Goal: Information Seeking & Learning: Check status

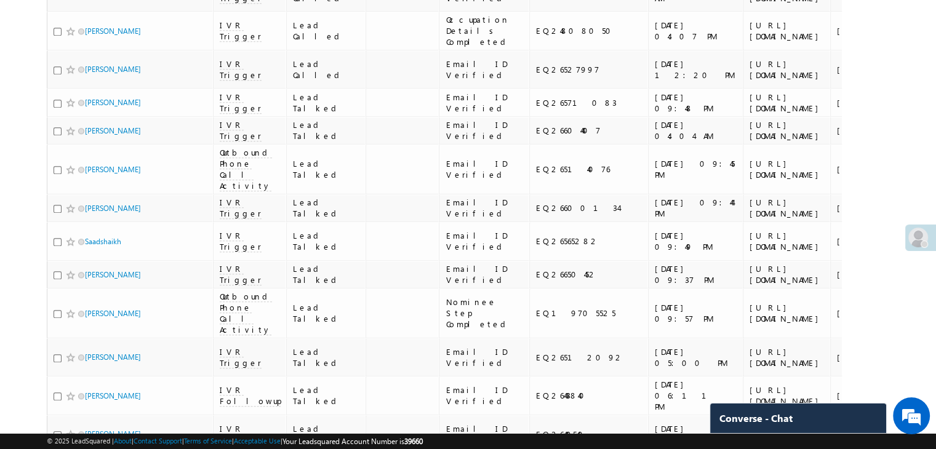
scroll to position [1230, 0]
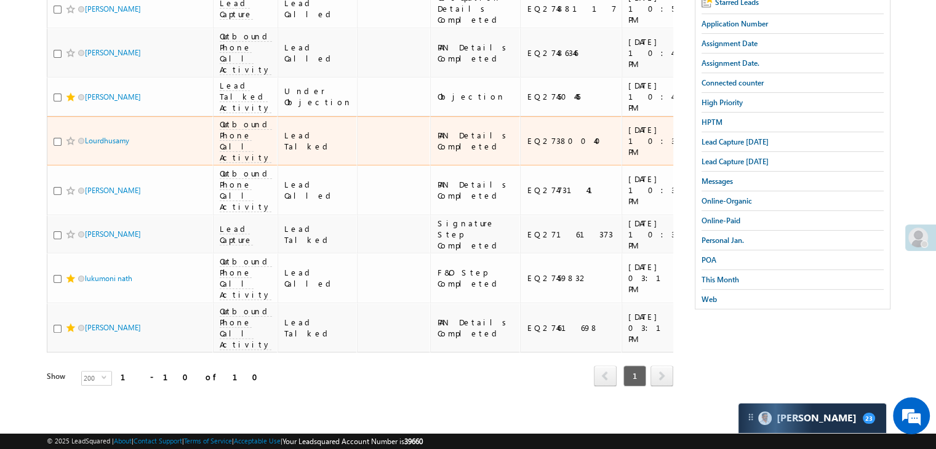
scroll to position [246, 0]
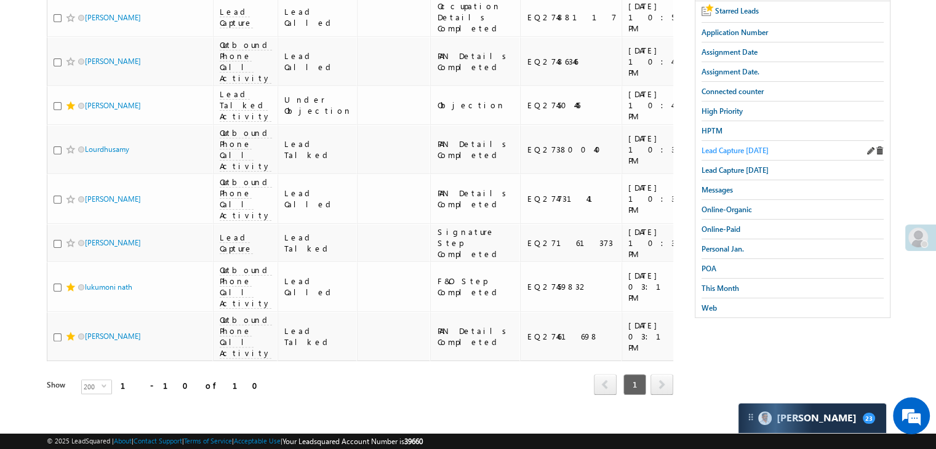
click at [750, 150] on span "Lead Capture [DATE]" at bounding box center [734, 150] width 67 height 9
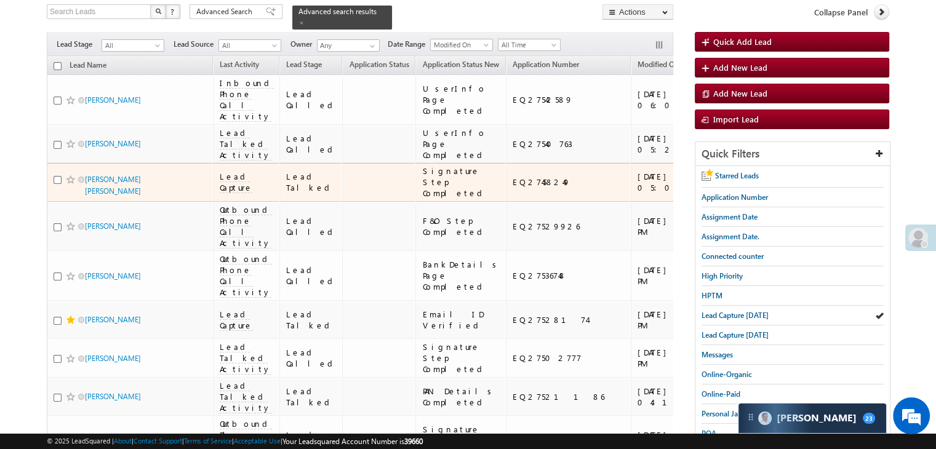
scroll to position [62, 0]
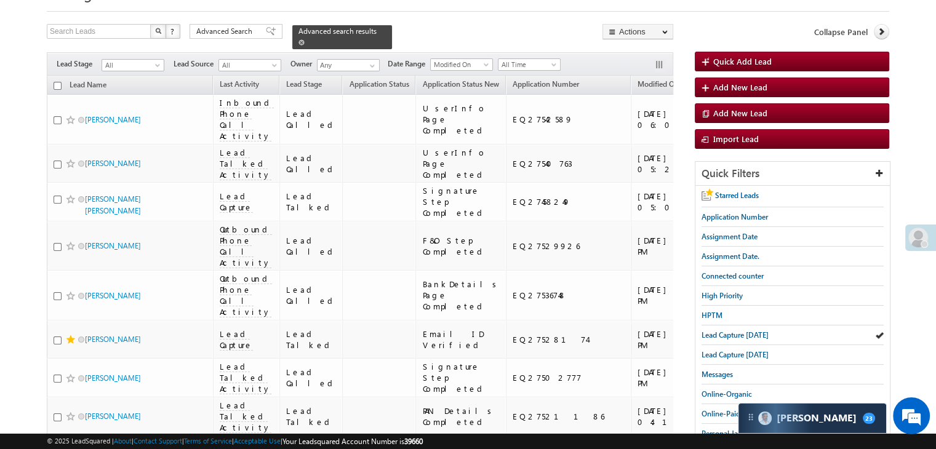
click at [304, 39] on span at bounding box center [301, 42] width 6 height 6
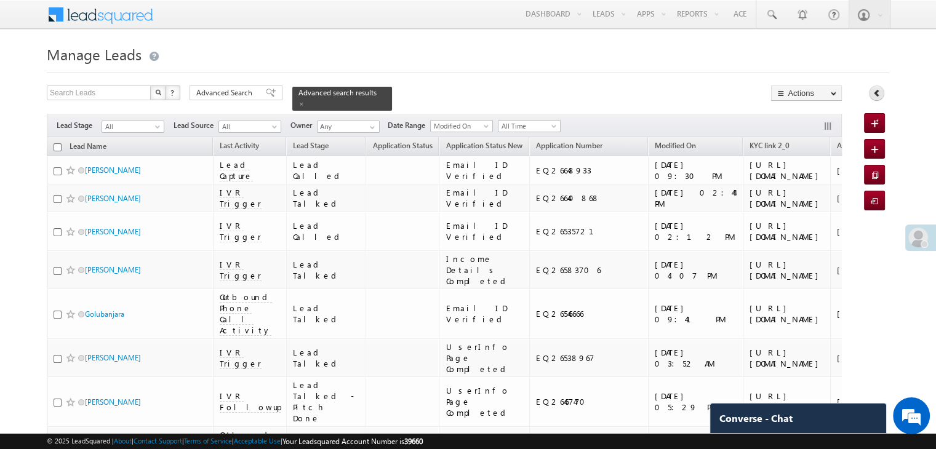
click at [876, 91] on icon at bounding box center [876, 93] width 9 height 9
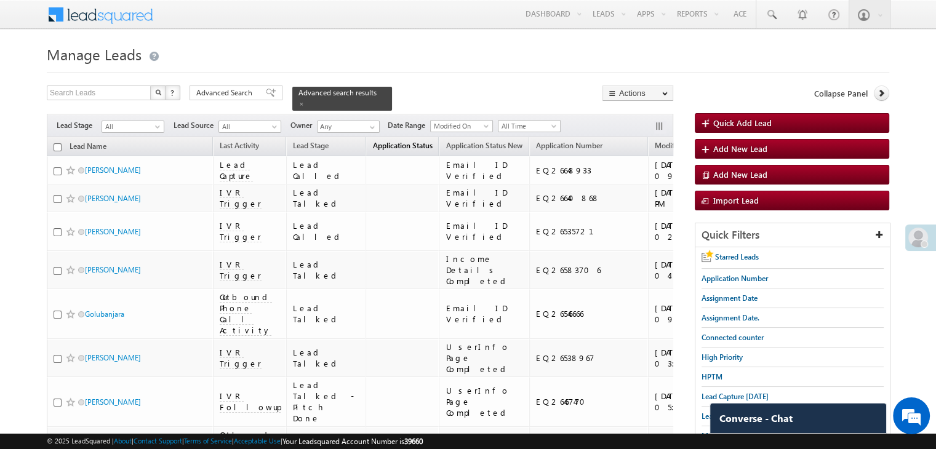
click at [372, 141] on span "Application Status" at bounding box center [402, 145] width 60 height 9
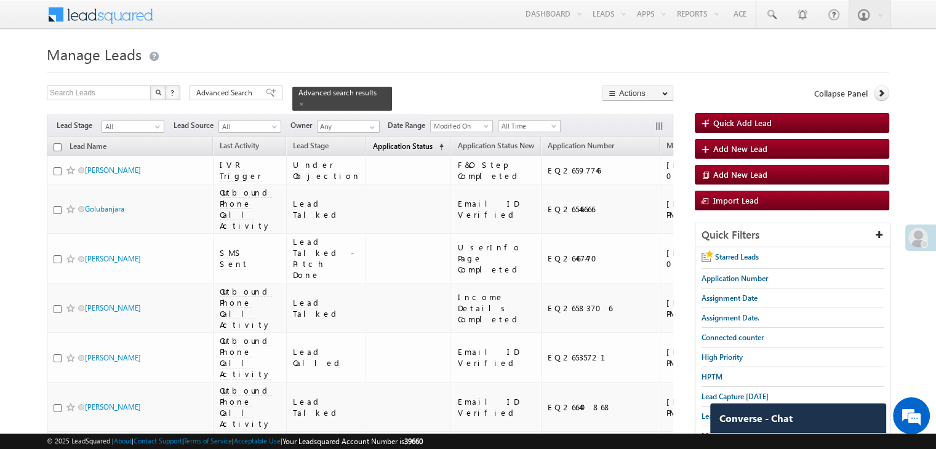
click at [372, 141] on span "Application Status" at bounding box center [402, 145] width 60 height 9
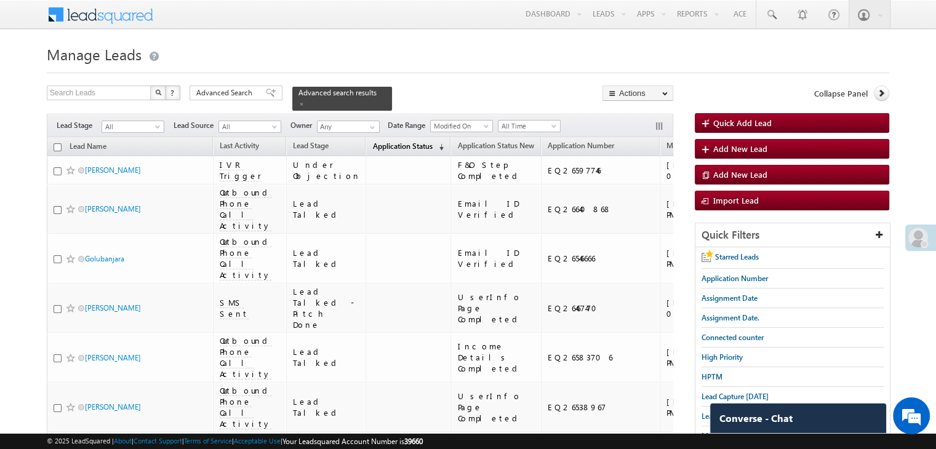
click at [372, 141] on span "Application Status" at bounding box center [402, 145] width 60 height 9
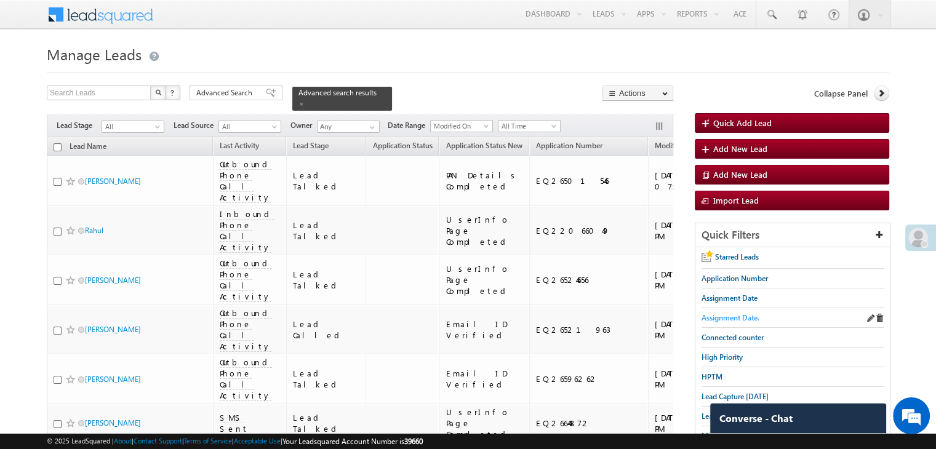
click at [743, 314] on span "Assignment Date." at bounding box center [730, 317] width 58 height 9
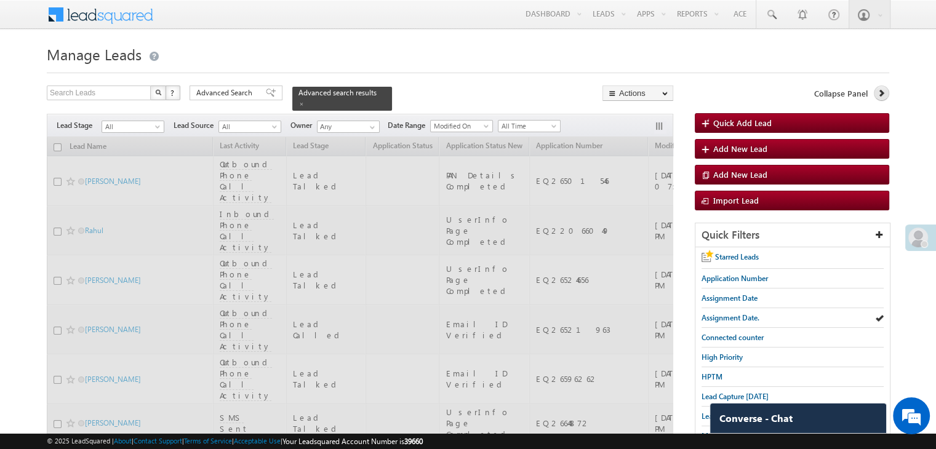
click at [881, 96] on icon at bounding box center [880, 93] width 9 height 9
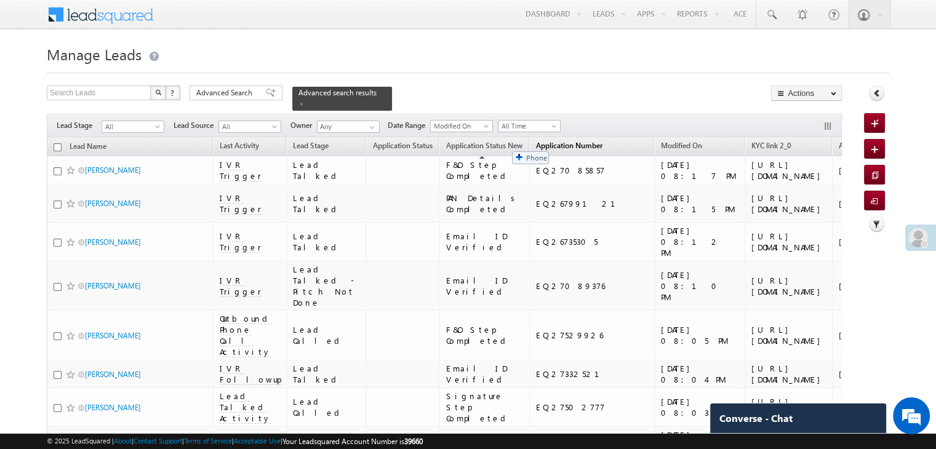
drag, startPoint x: 838, startPoint y: 146, endPoint x: 506, endPoint y: 145, distance: 332.8
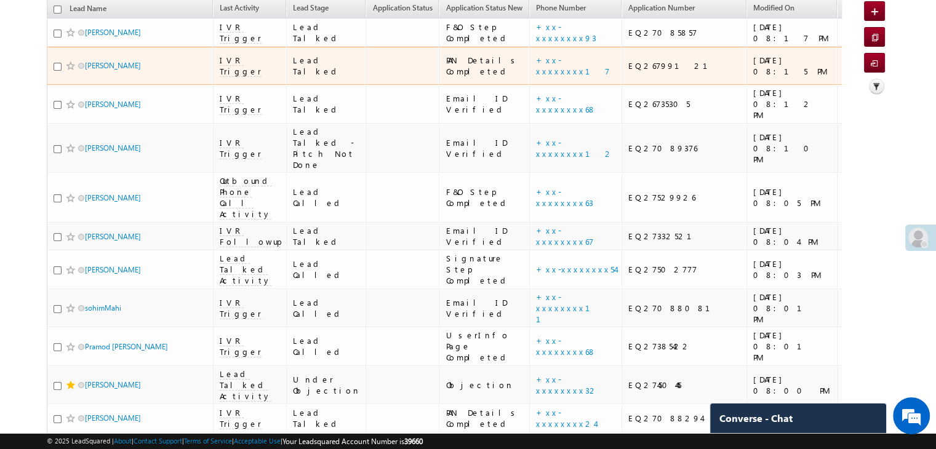
scroll to position [185, 0]
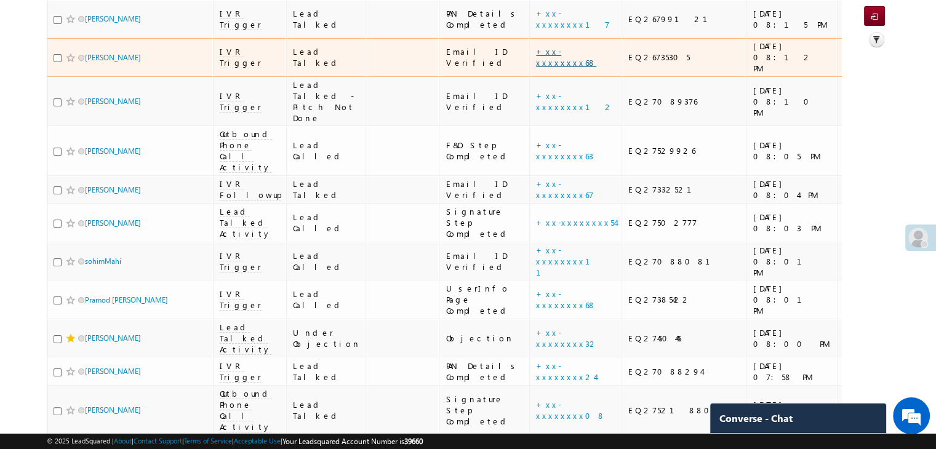
click at [536, 68] on link "+xx-xxxxxxxx68" at bounding box center [566, 57] width 60 height 22
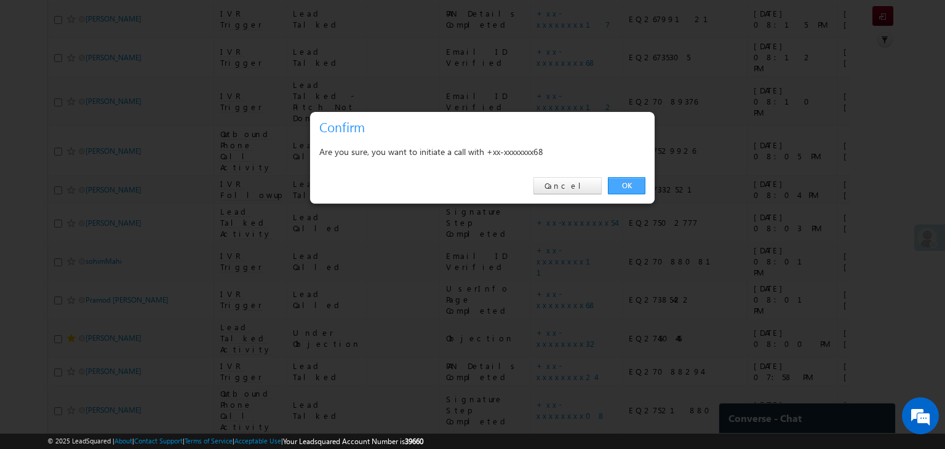
click at [627, 184] on link "OK" at bounding box center [627, 185] width 38 height 17
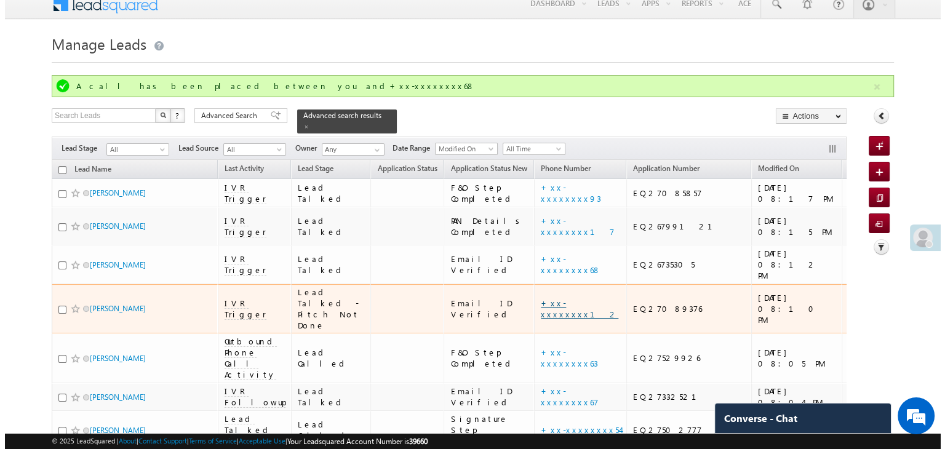
scroll to position [0, 0]
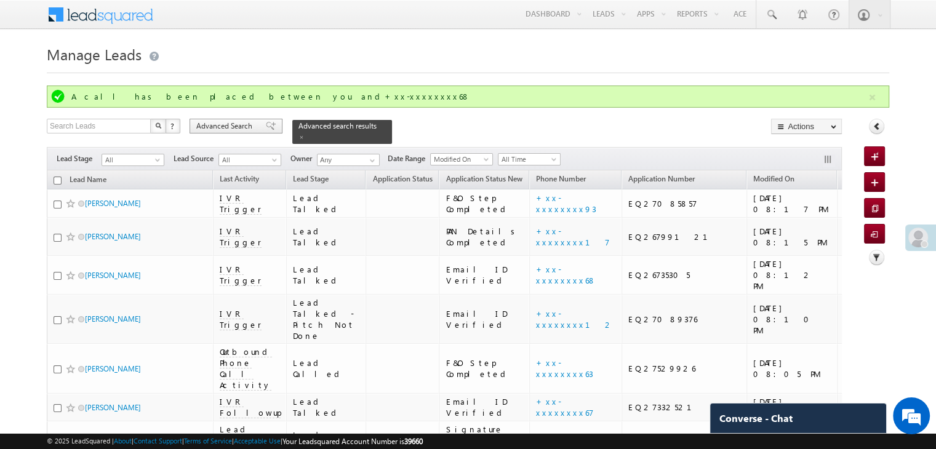
click at [225, 123] on span "Advanced Search" at bounding box center [226, 126] width 60 height 11
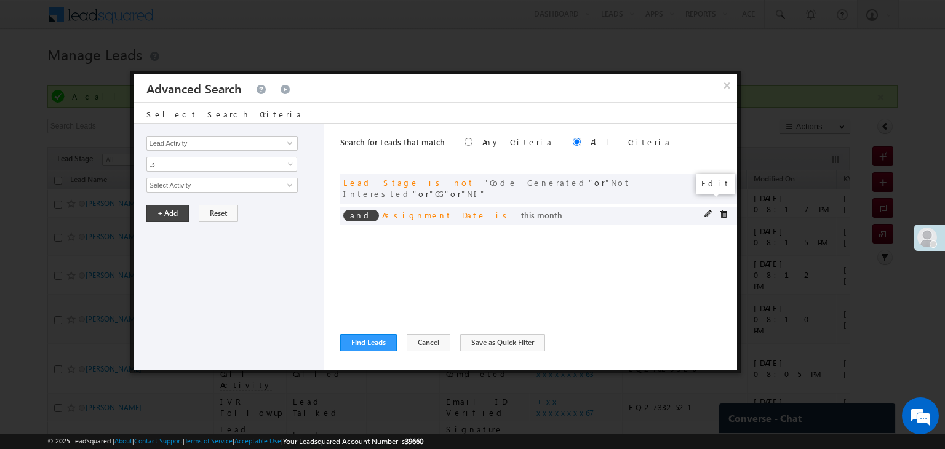
click at [706, 210] on span at bounding box center [708, 214] width 9 height 9
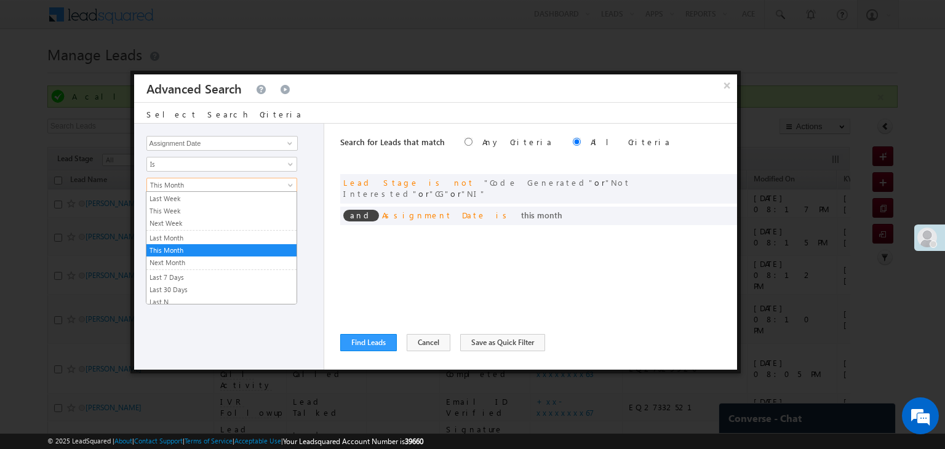
click at [226, 185] on span "This Month" at bounding box center [213, 185] width 133 height 11
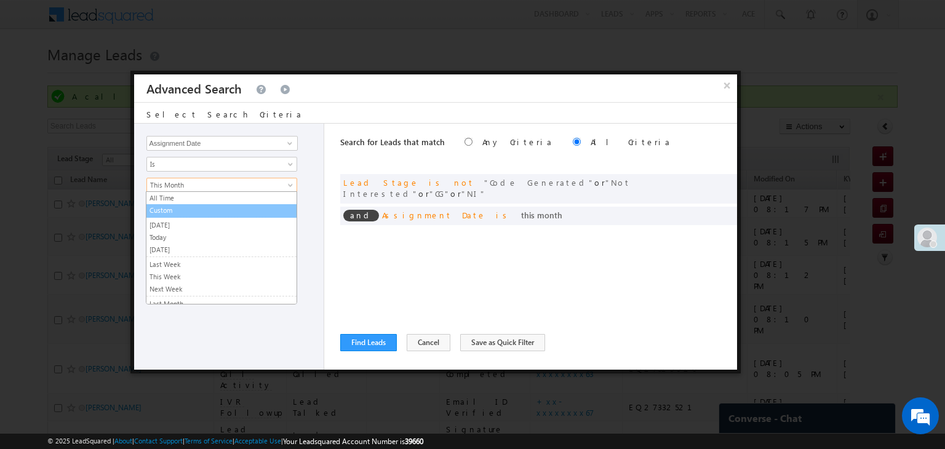
click at [207, 213] on link "Custom" at bounding box center [221, 210] width 150 height 11
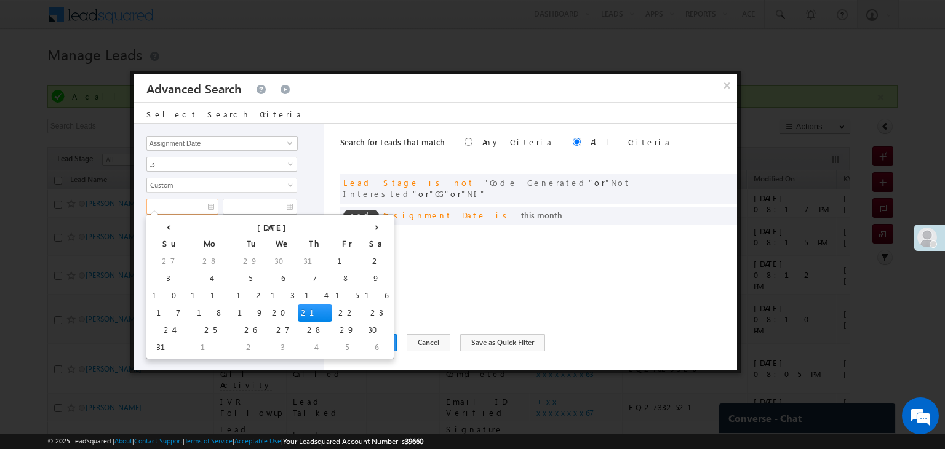
click at [197, 201] on input "text" at bounding box center [182, 207] width 72 height 16
click at [332, 258] on td "1" at bounding box center [347, 261] width 30 height 17
type input "[DATE]"
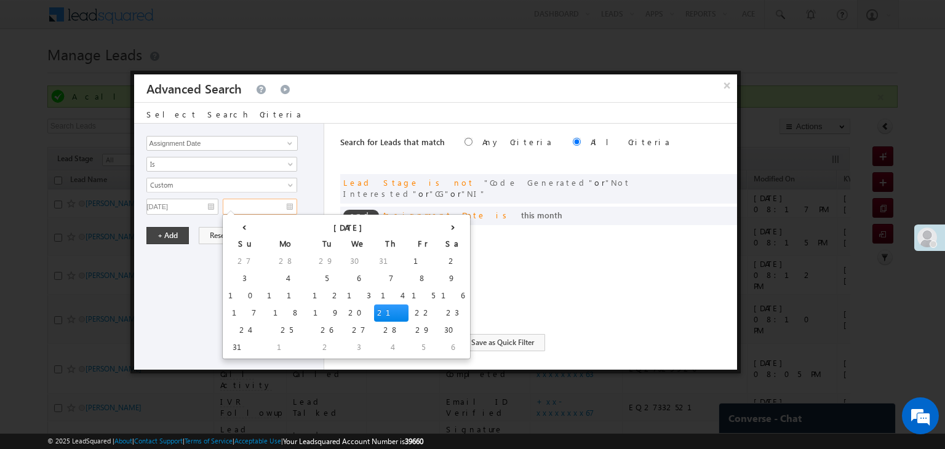
click at [271, 205] on input "text" at bounding box center [260, 207] width 74 height 16
drag, startPoint x: 272, startPoint y: 275, endPoint x: 209, endPoint y: 248, distance: 68.7
click at [309, 275] on td "5" at bounding box center [326, 278] width 34 height 17
type input "[DATE]"
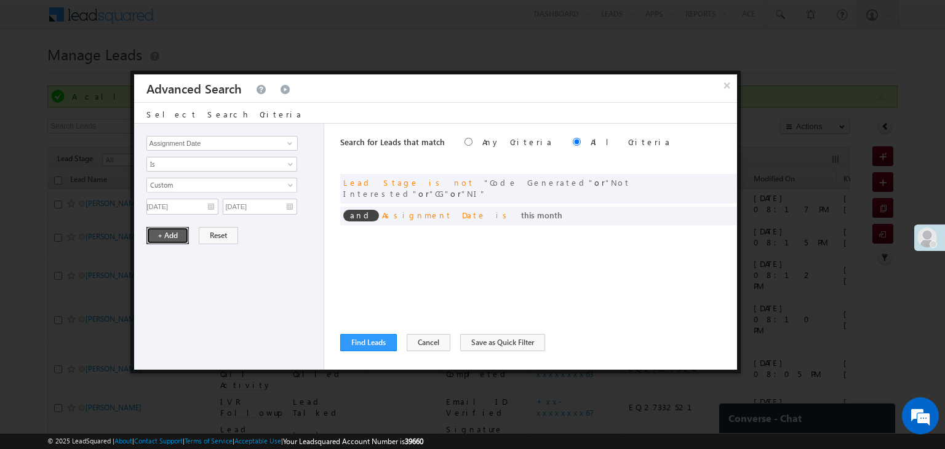
click at [175, 234] on button "+ Add" at bounding box center [167, 235] width 42 height 17
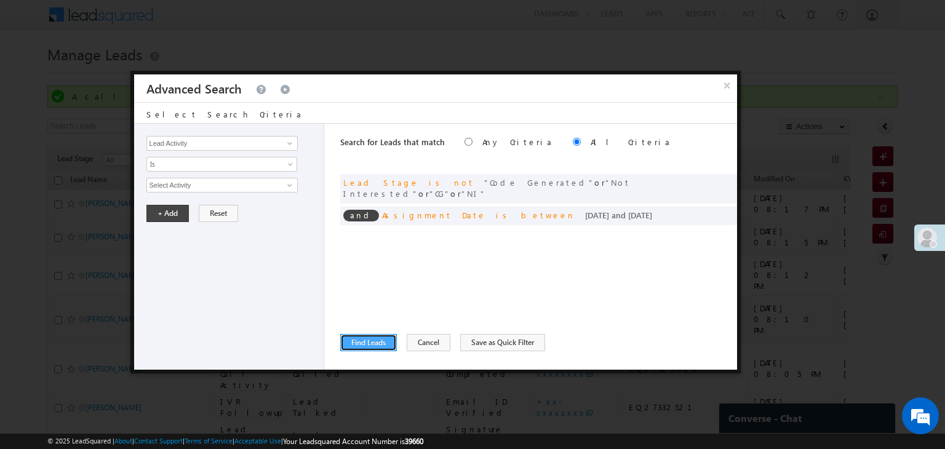
click at [358, 338] on button "Find Leads" at bounding box center [368, 342] width 57 height 17
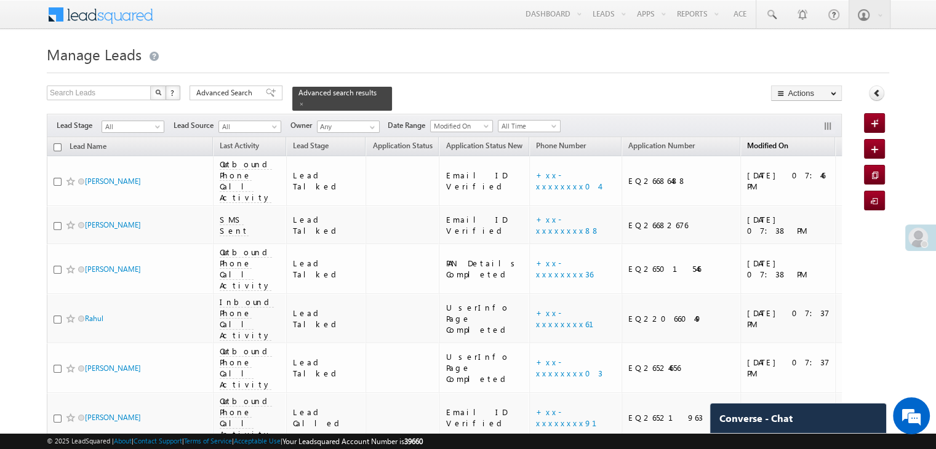
click at [747, 141] on span "Modified On" at bounding box center [767, 145] width 41 height 9
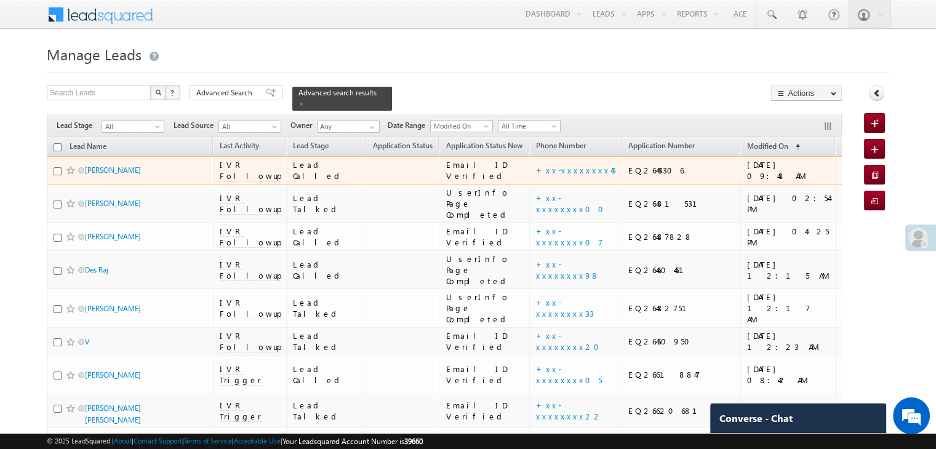
click at [529, 185] on td "+xx-xxxxxxxx45" at bounding box center [575, 170] width 92 height 28
click at [536, 175] on link "+xx-xxxxxxxx45" at bounding box center [575, 170] width 79 height 10
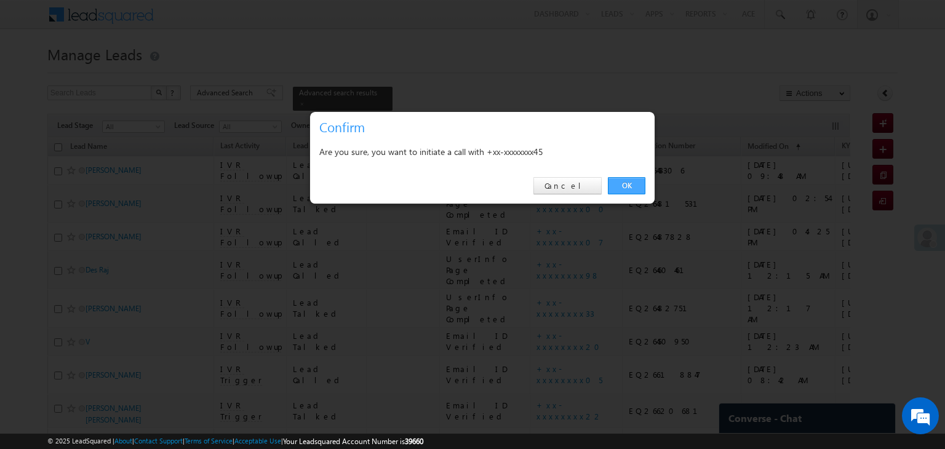
click at [630, 190] on link "OK" at bounding box center [627, 185] width 38 height 17
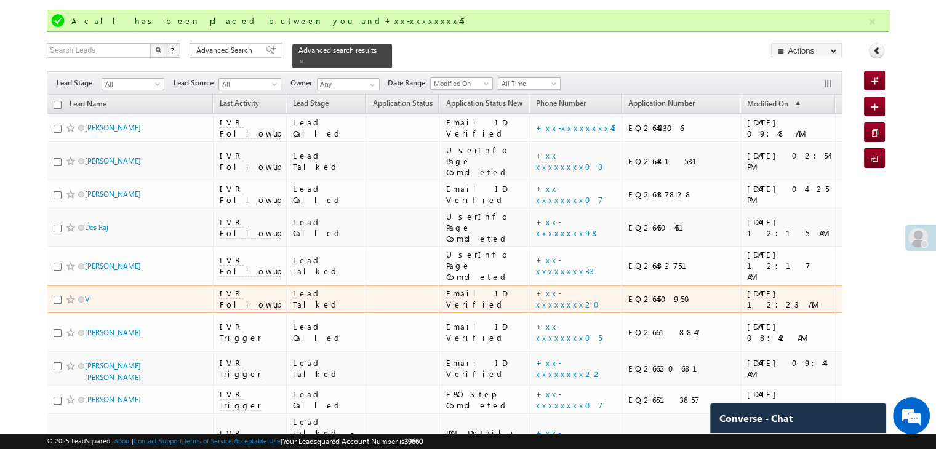
scroll to position [62, 0]
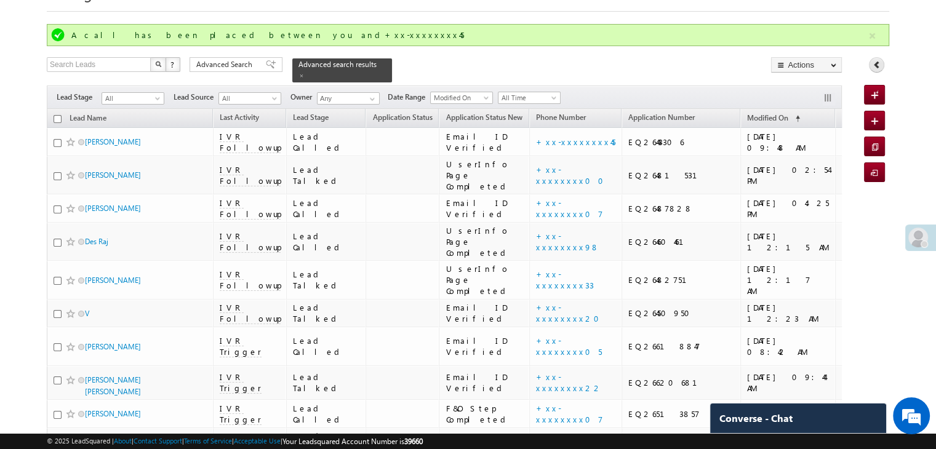
click at [875, 66] on icon at bounding box center [876, 64] width 9 height 9
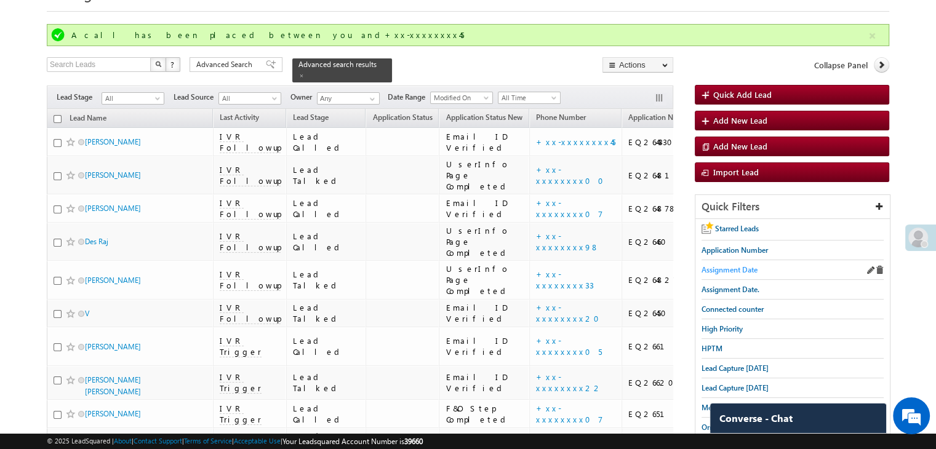
click at [737, 269] on span "Assignment Date" at bounding box center [729, 269] width 56 height 9
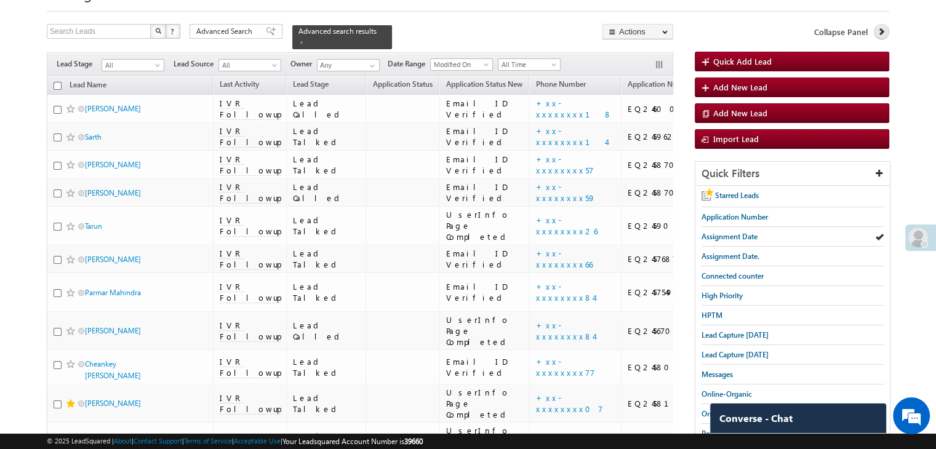
click at [881, 33] on icon at bounding box center [880, 31] width 9 height 9
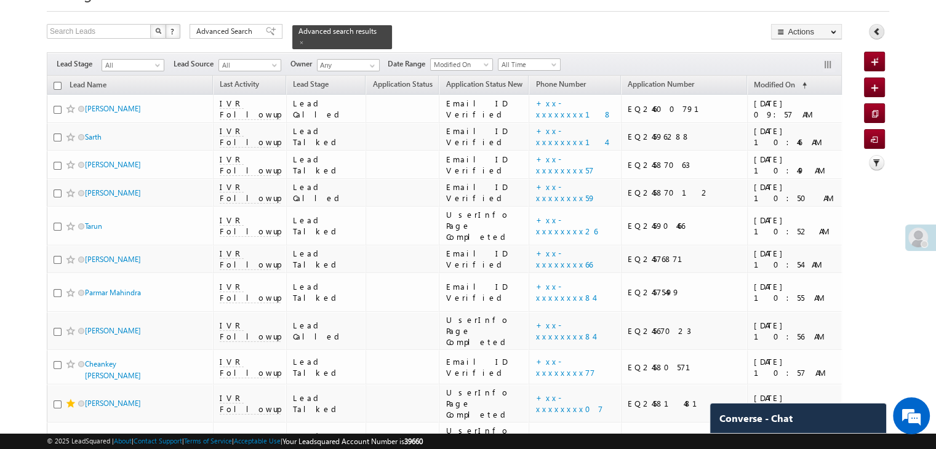
click at [881, 33] on link at bounding box center [875, 31] width 15 height 15
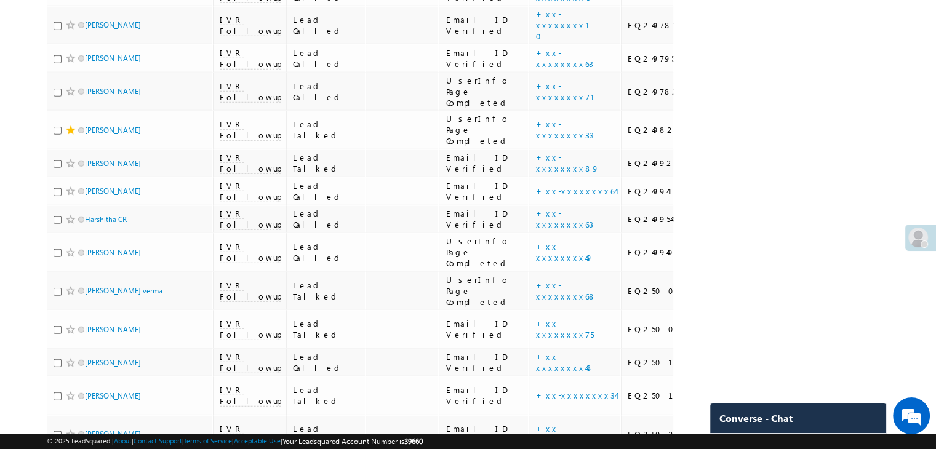
scroll to position [3321, 0]
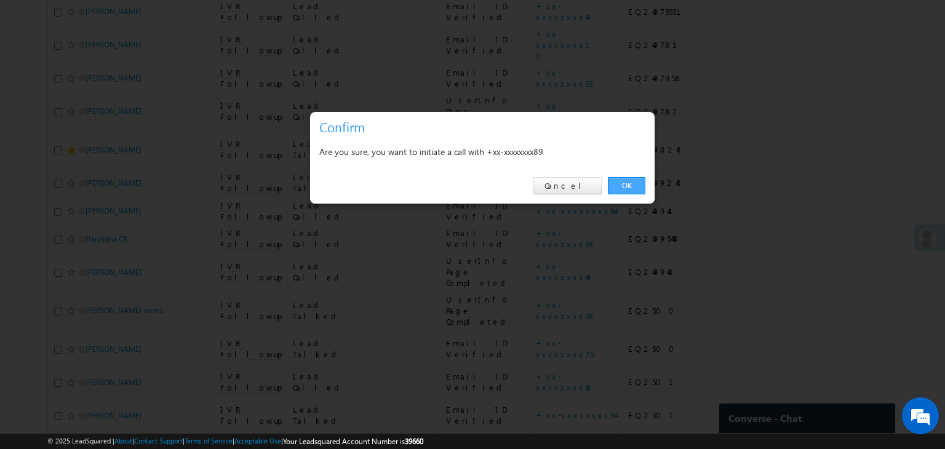
click at [627, 178] on link "OK" at bounding box center [627, 185] width 38 height 17
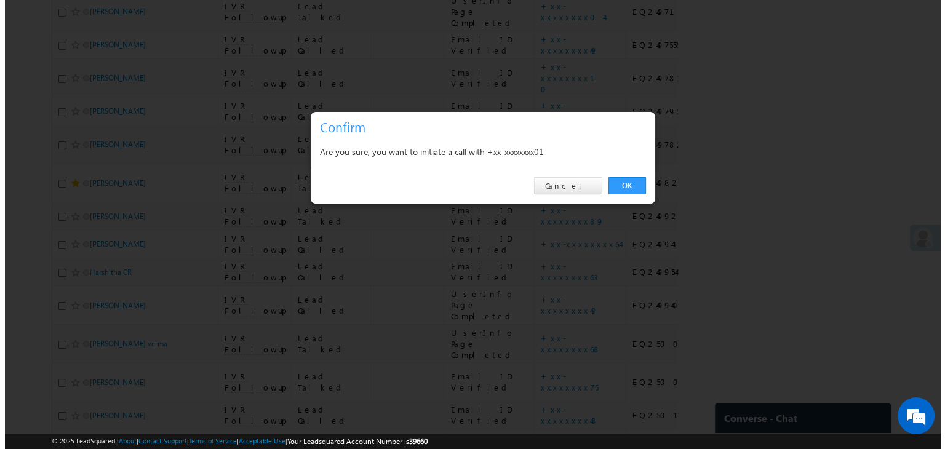
scroll to position [3354, 0]
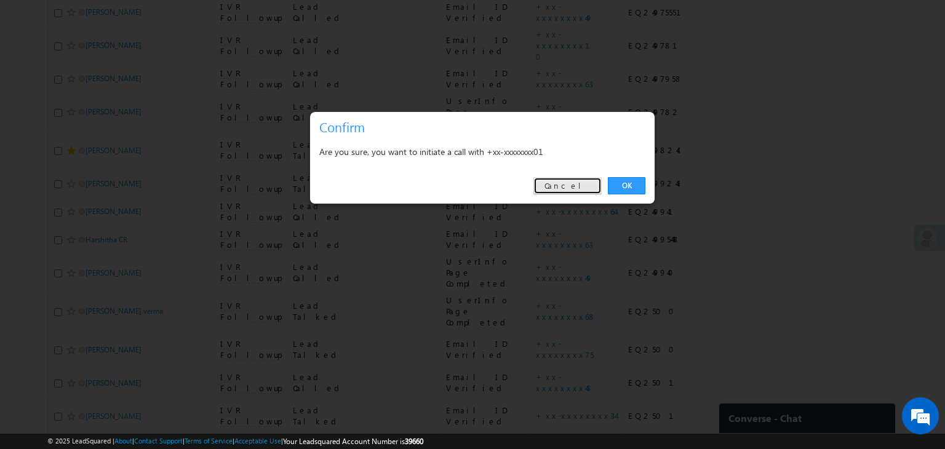
click at [573, 186] on link "Cancel" at bounding box center [567, 185] width 68 height 17
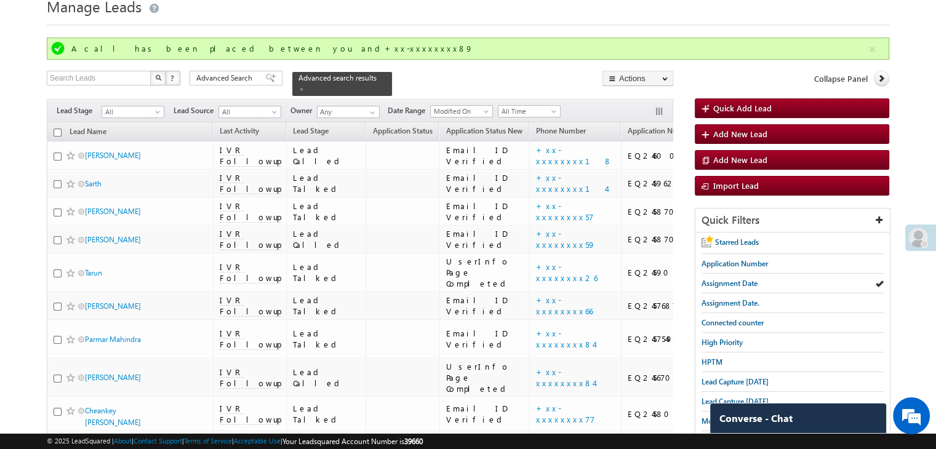
scroll to position [123, 0]
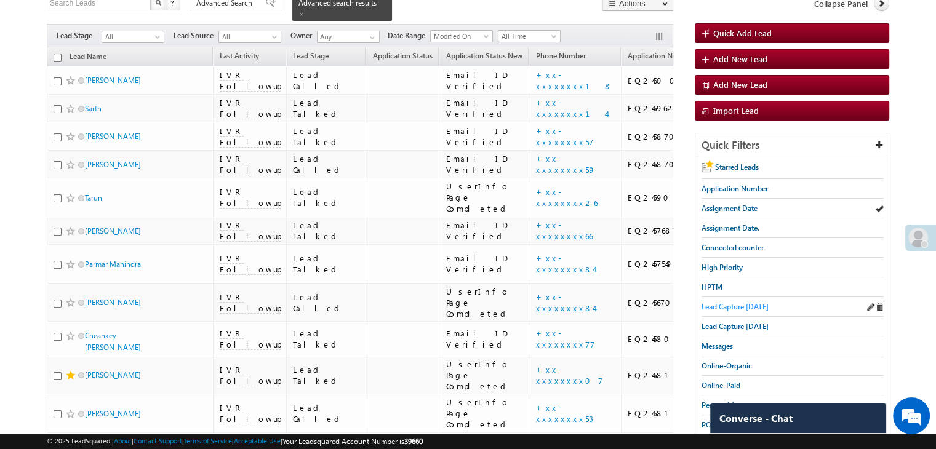
click at [725, 302] on span "Lead Capture [DATE]" at bounding box center [734, 306] width 67 height 9
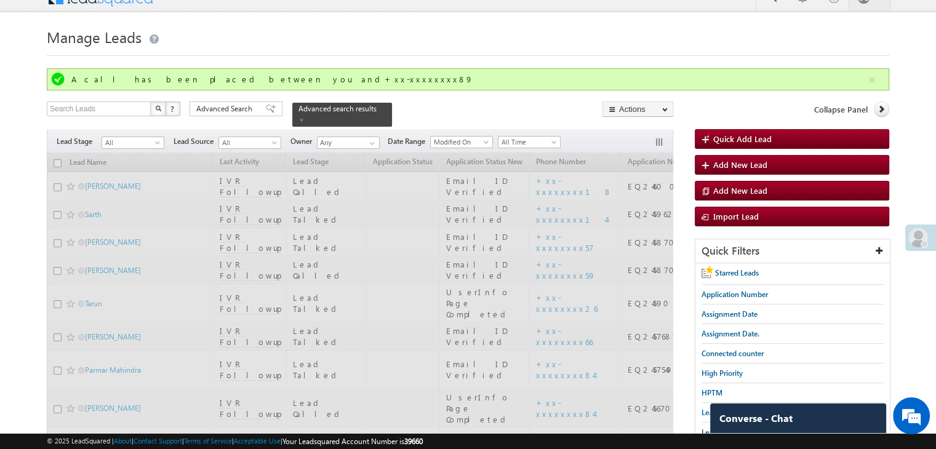
scroll to position [0, 0]
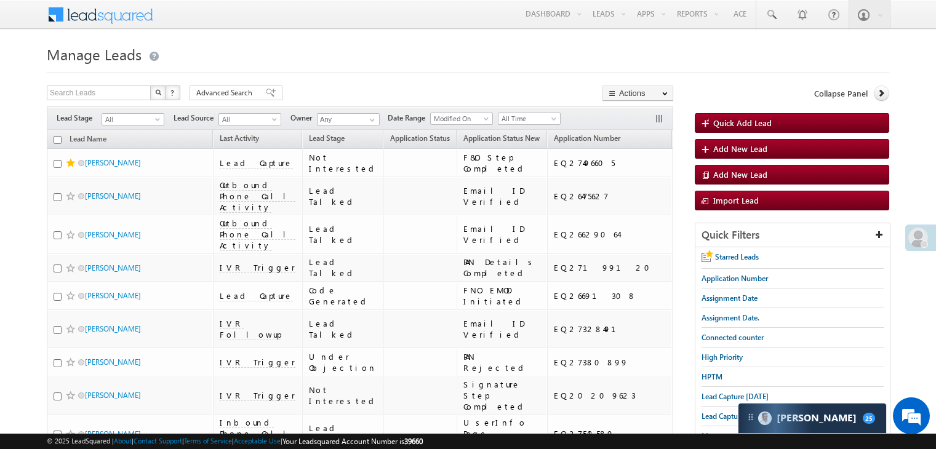
drag, startPoint x: 0, startPoint y: 0, endPoint x: 718, endPoint y: 372, distance: 808.2
click at [718, 431] on span "Messages" at bounding box center [716, 435] width 31 height 9
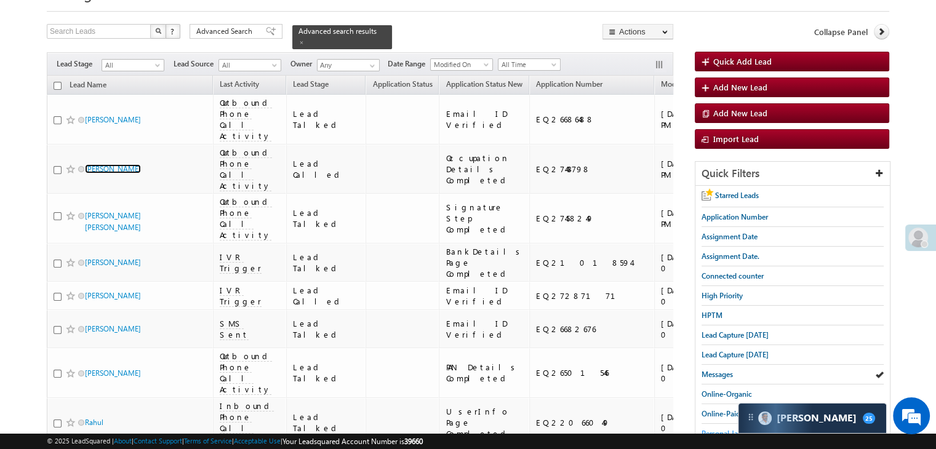
scroll to position [123, 0]
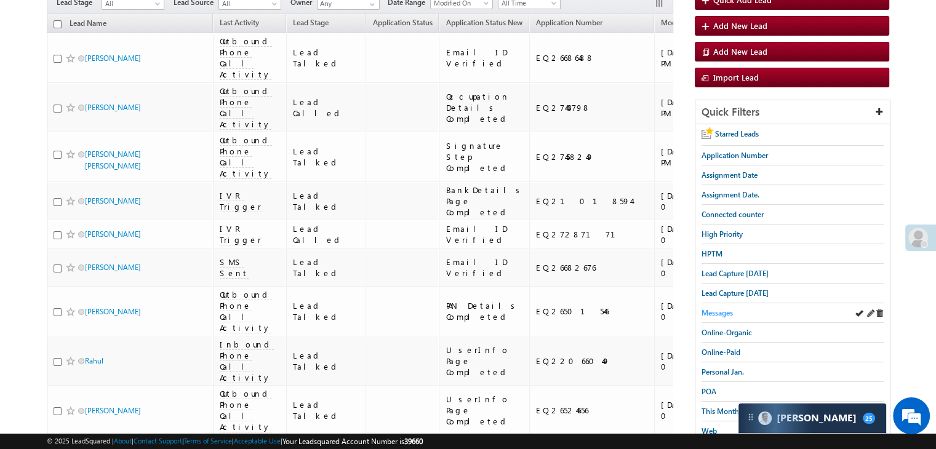
click at [718, 311] on span "Messages" at bounding box center [716, 312] width 31 height 9
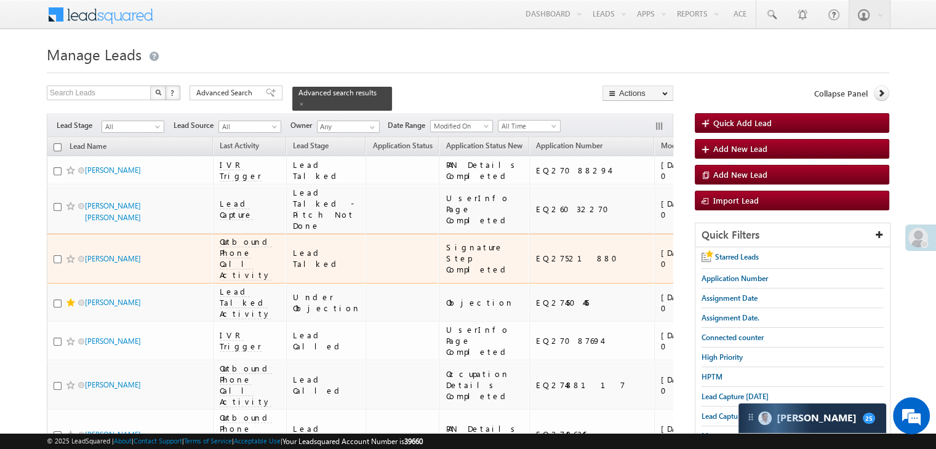
scroll to position [2, 0]
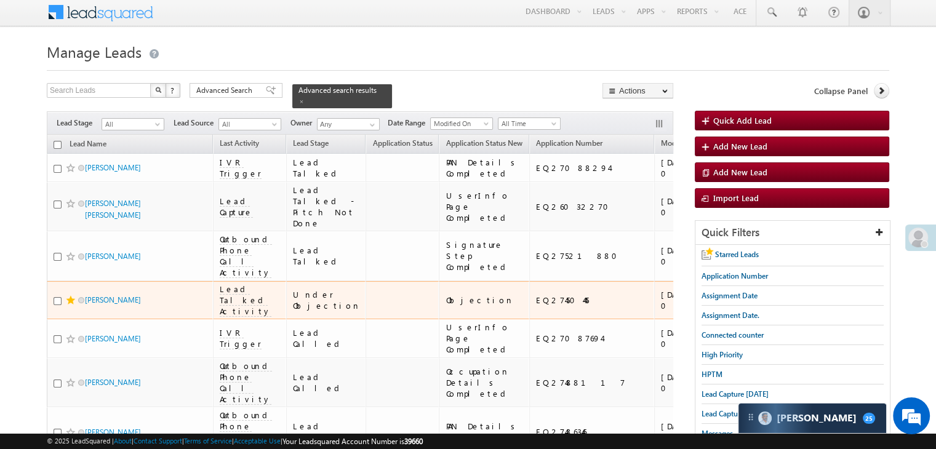
click at [751, 293] on div "[URL][DOMAIN_NAME]" at bounding box center [788, 300] width 75 height 22
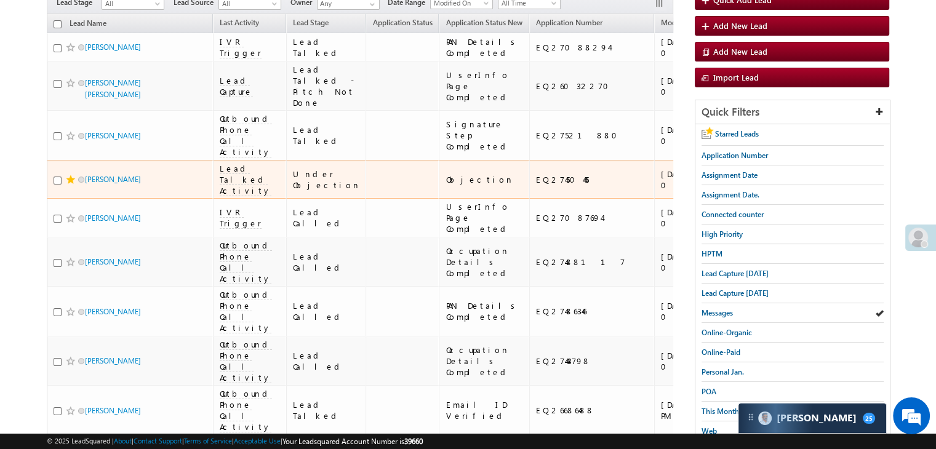
click at [751, 191] on div "[URL][DOMAIN_NAME]" at bounding box center [788, 180] width 75 height 22
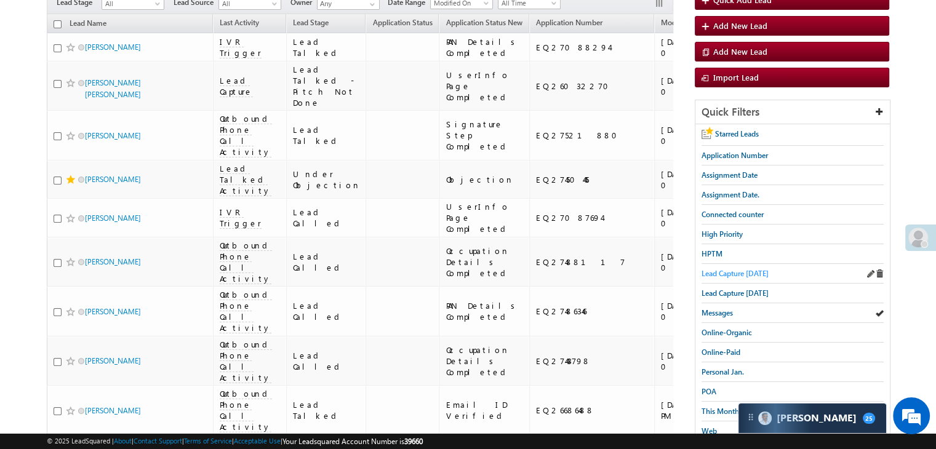
click at [745, 274] on span "Lead Capture [DATE]" at bounding box center [734, 273] width 67 height 9
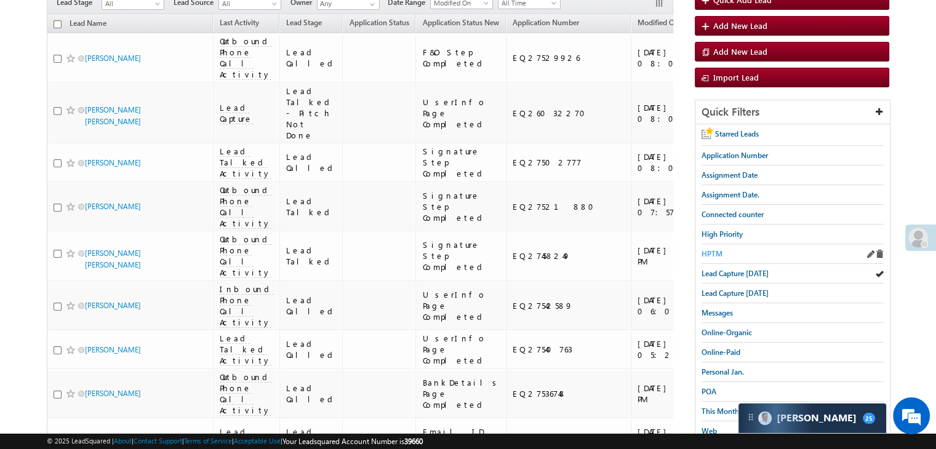
scroll to position [62, 0]
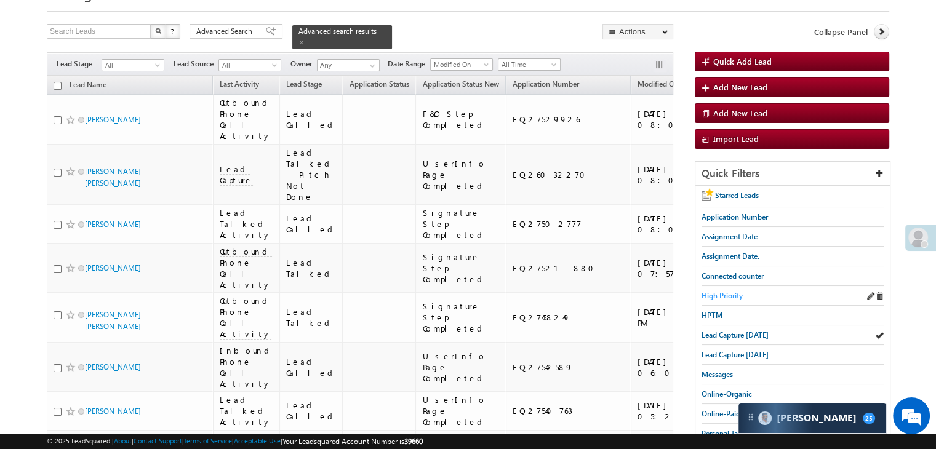
click at [720, 292] on span "High Priority" at bounding box center [721, 295] width 41 height 9
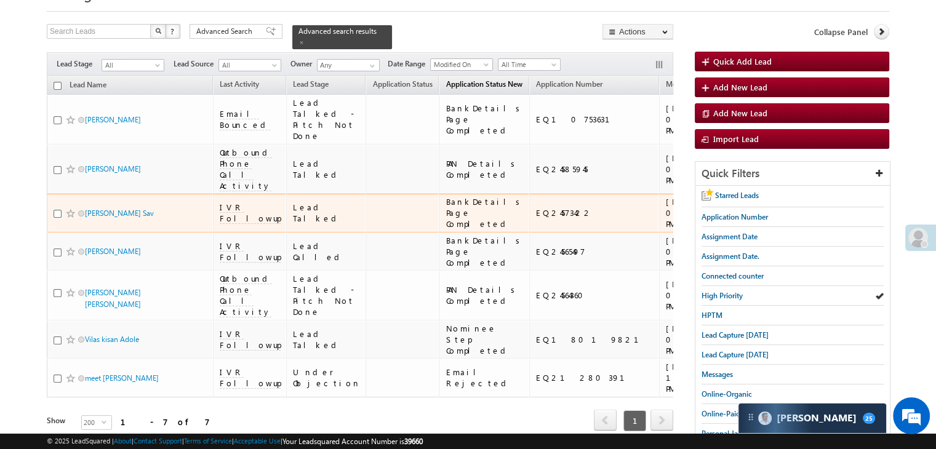
scroll to position [0, 0]
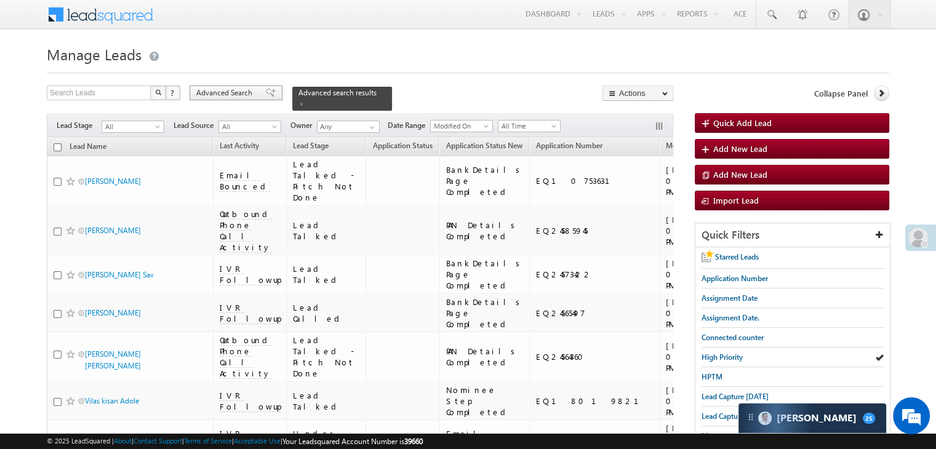
click at [250, 93] on span "Advanced Search" at bounding box center [226, 92] width 60 height 11
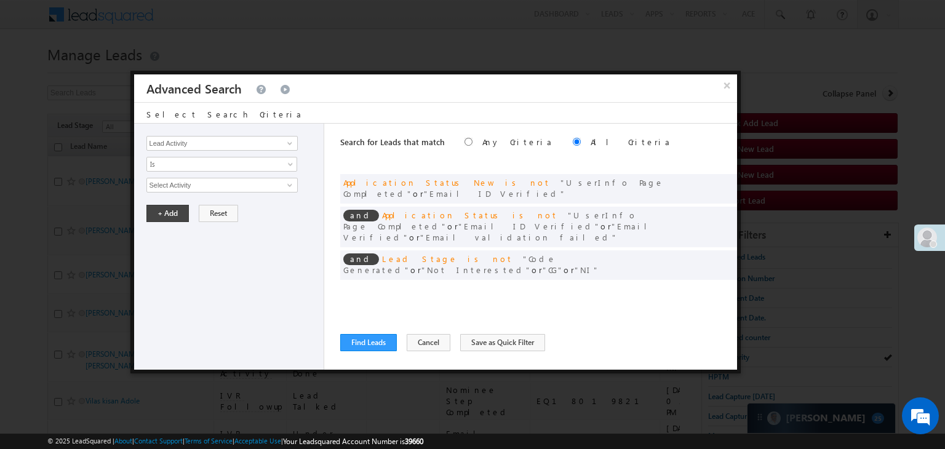
click at [705, 286] on span at bounding box center [708, 290] width 9 height 9
click at [205, 209] on input "[DATE]" at bounding box center [182, 207] width 72 height 16
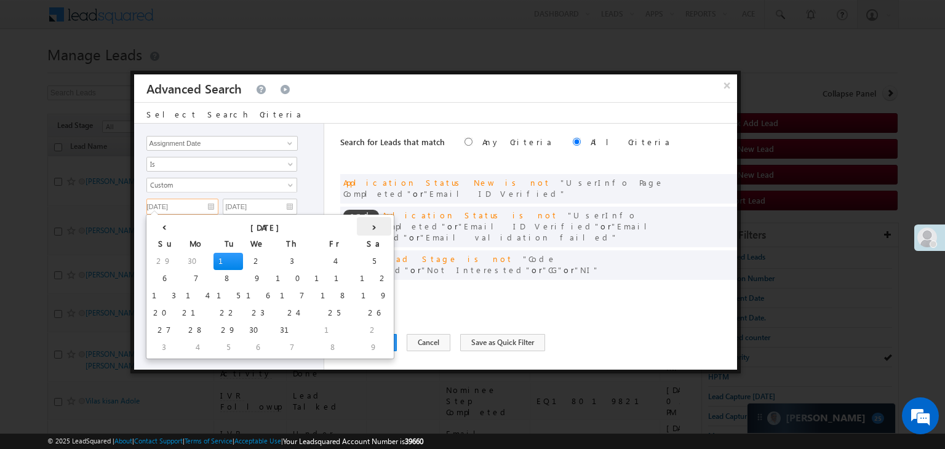
click at [357, 226] on th "›" at bounding box center [374, 226] width 34 height 18
click at [158, 311] on td "17" at bounding box center [168, 312] width 39 height 17
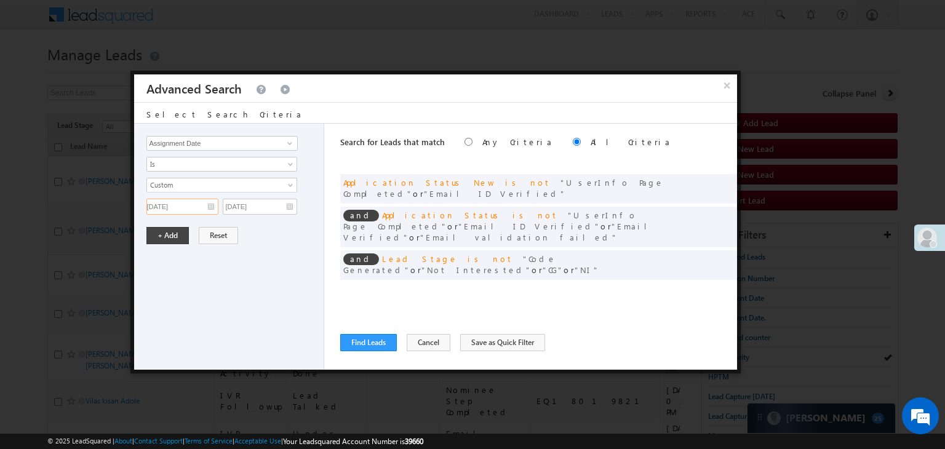
type input "[DATE]"
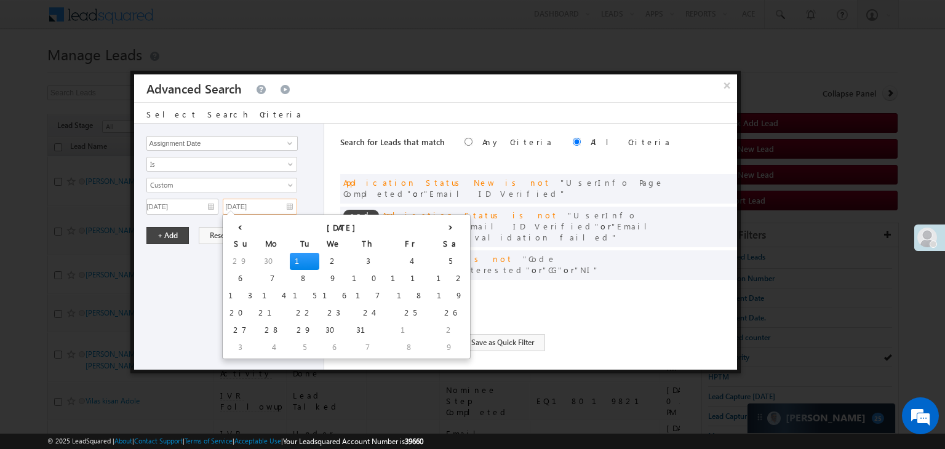
click at [279, 209] on input "[DATE]" at bounding box center [260, 207] width 74 height 16
click at [230, 325] on td "27" at bounding box center [240, 330] width 30 height 17
type input "07/27/25"
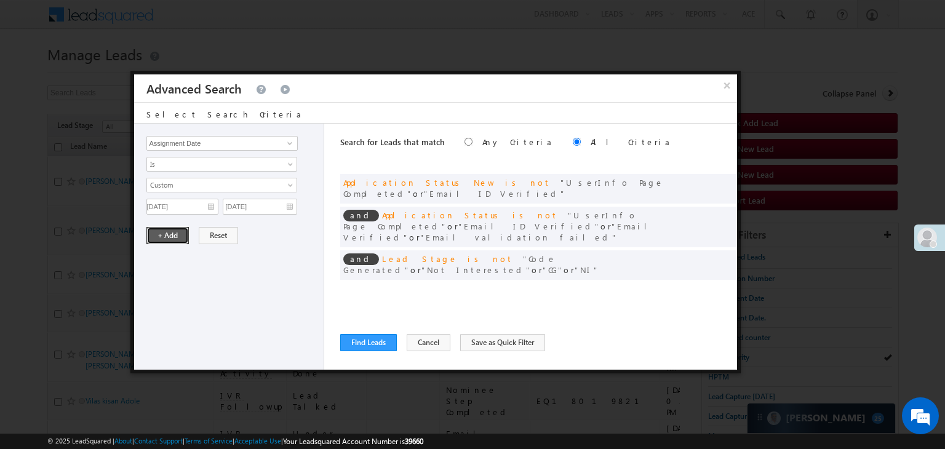
click at [178, 240] on button "+ Add" at bounding box center [167, 235] width 42 height 17
click at [708, 286] on span at bounding box center [708, 290] width 9 height 9
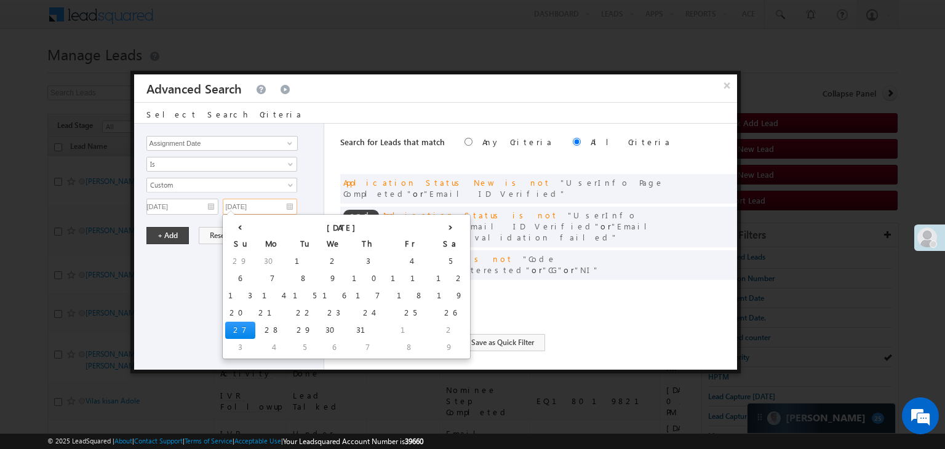
click at [282, 202] on input "07/27/25" at bounding box center [260, 207] width 74 height 16
click at [433, 229] on th "›" at bounding box center [450, 226] width 34 height 18
click at [236, 309] on td "17" at bounding box center [244, 312] width 39 height 17
type input "[DATE]"
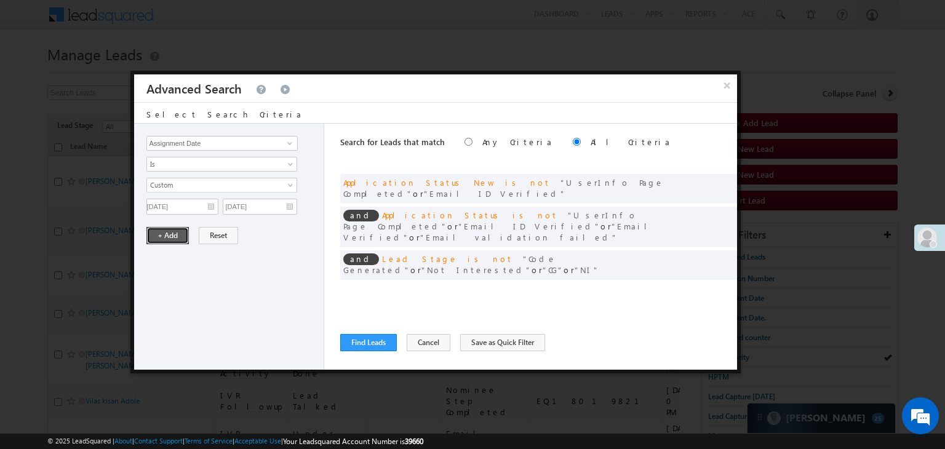
click at [177, 236] on button "+ Add" at bounding box center [167, 235] width 42 height 17
click at [363, 343] on button "Find Leads" at bounding box center [368, 342] width 57 height 17
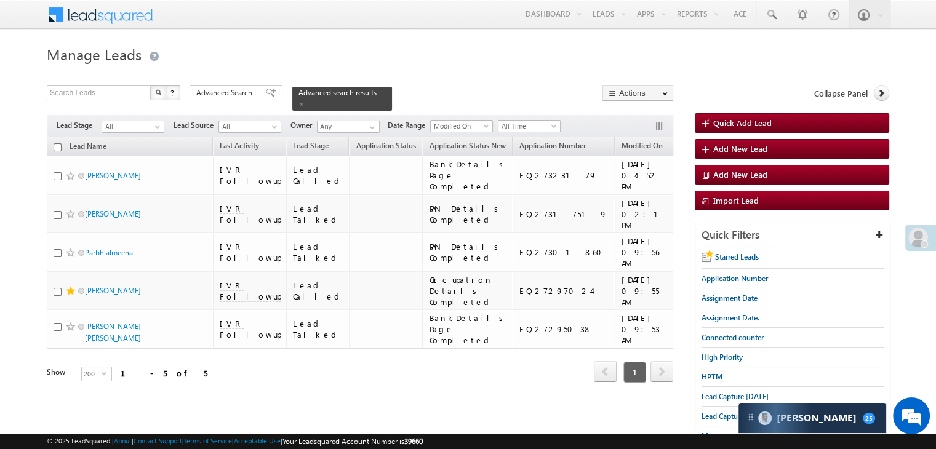
click at [251, 94] on span "Advanced Search" at bounding box center [226, 92] width 60 height 11
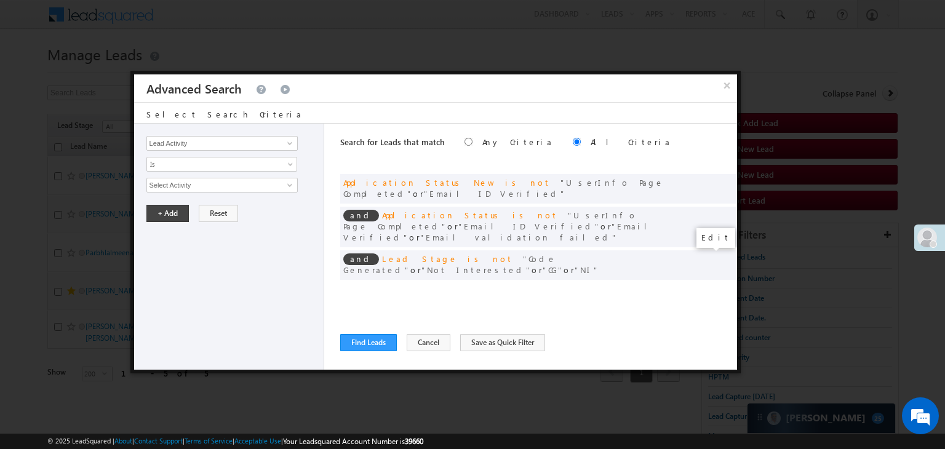
click at [705, 286] on span at bounding box center [708, 290] width 9 height 9
click at [202, 209] on input "[DATE]" at bounding box center [182, 207] width 72 height 16
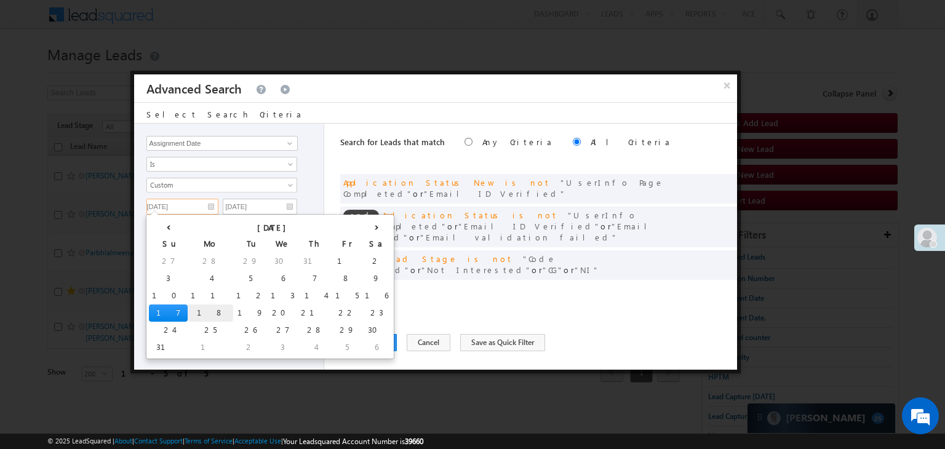
click at [188, 311] on td "18" at bounding box center [211, 312] width 46 height 17
type input "[DATE]"
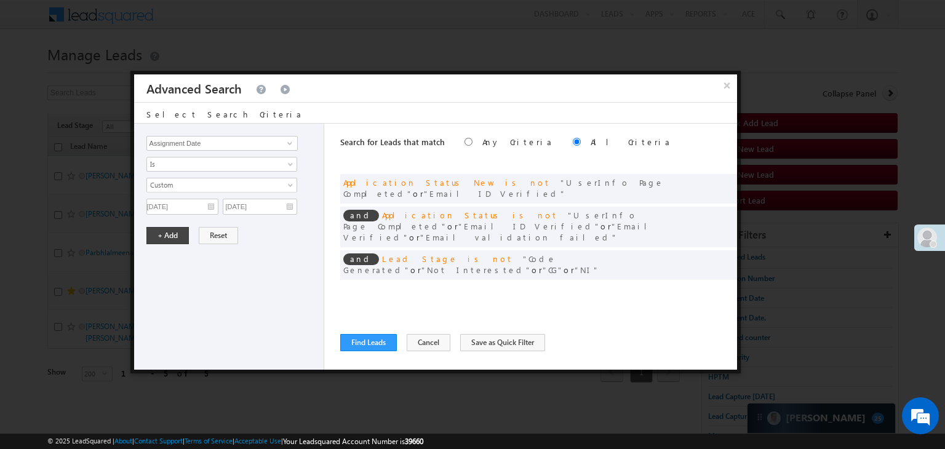
click at [291, 193] on div "All Time Custom Yesterday Today Tomorrow Last Week This Week Next Week Last Mon…" at bounding box center [232, 196] width 172 height 37
click at [284, 207] on input "[DATE]" at bounding box center [260, 207] width 74 height 16
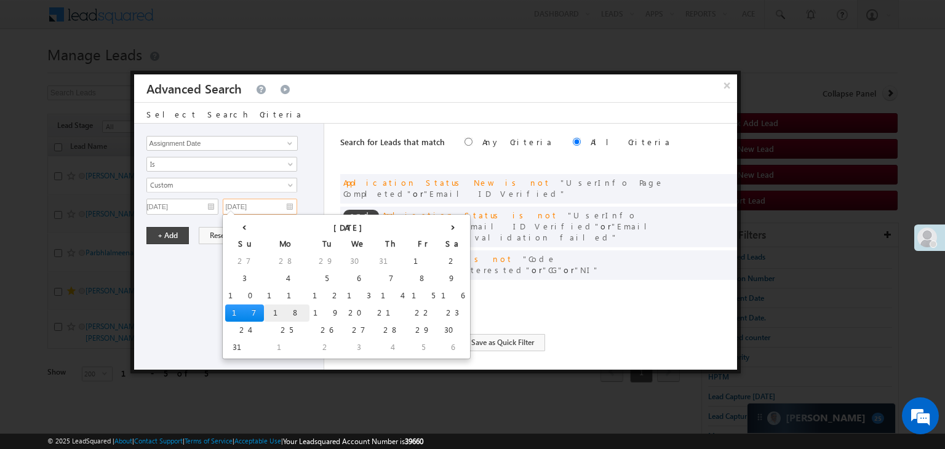
click at [264, 308] on td "18" at bounding box center [287, 312] width 46 height 17
type input "[DATE]"
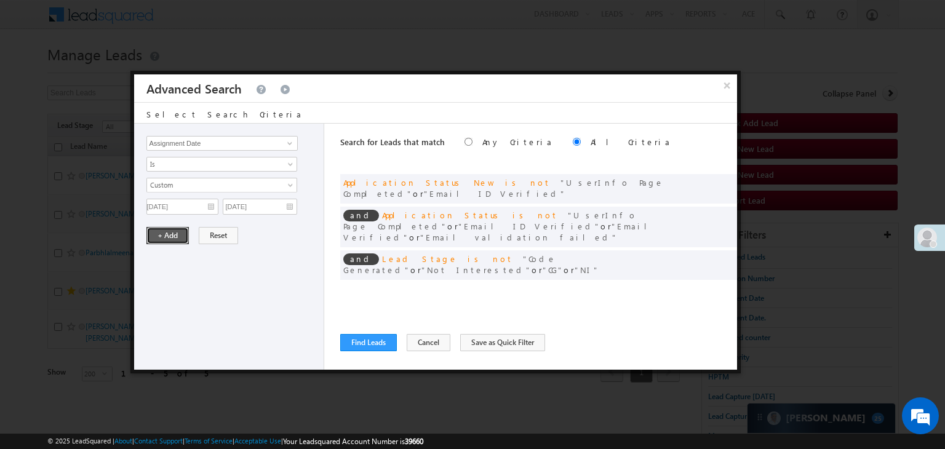
click at [165, 234] on button "+ Add" at bounding box center [167, 235] width 42 height 17
click at [366, 343] on button "Find Leads" at bounding box center [368, 342] width 57 height 17
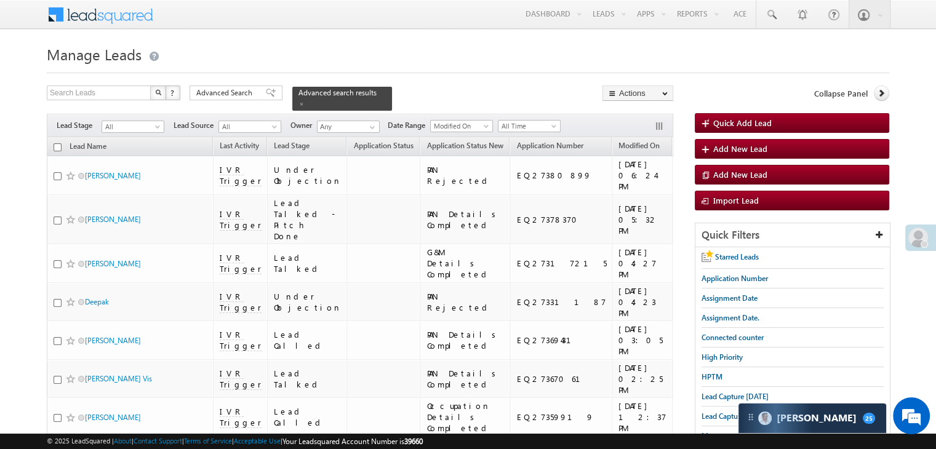
click at [251, 79] on form "Manage Leads Quick Add Lead Search Leads X ? 9 results found Advanced Search Ad…" at bounding box center [468, 311] width 842 height 540
click at [248, 94] on span "Advanced Search" at bounding box center [226, 92] width 60 height 11
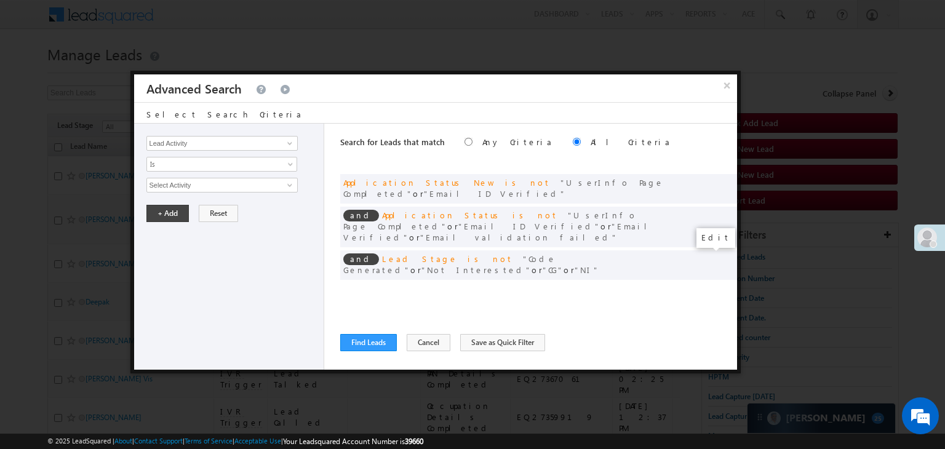
click at [709, 286] on span at bounding box center [708, 290] width 9 height 9
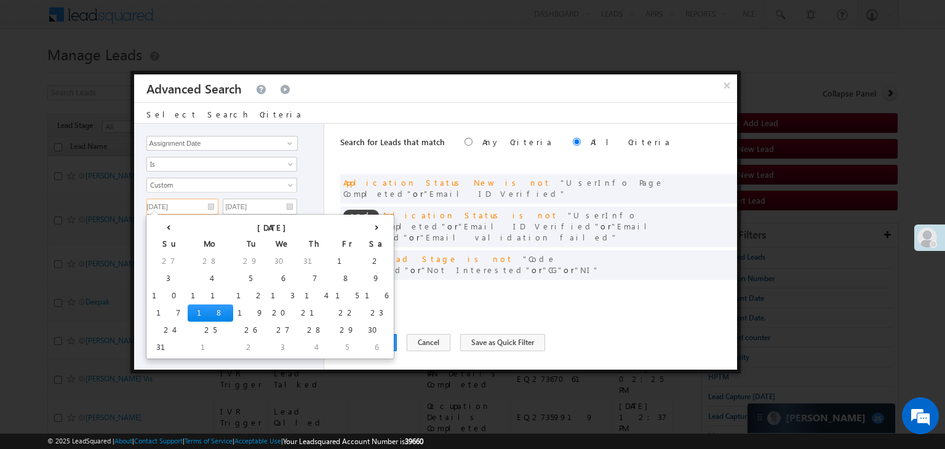
click at [192, 205] on input "[DATE]" at bounding box center [182, 207] width 72 height 16
click at [233, 306] on td "19" at bounding box center [250, 312] width 34 height 17
type input "[DATE]"
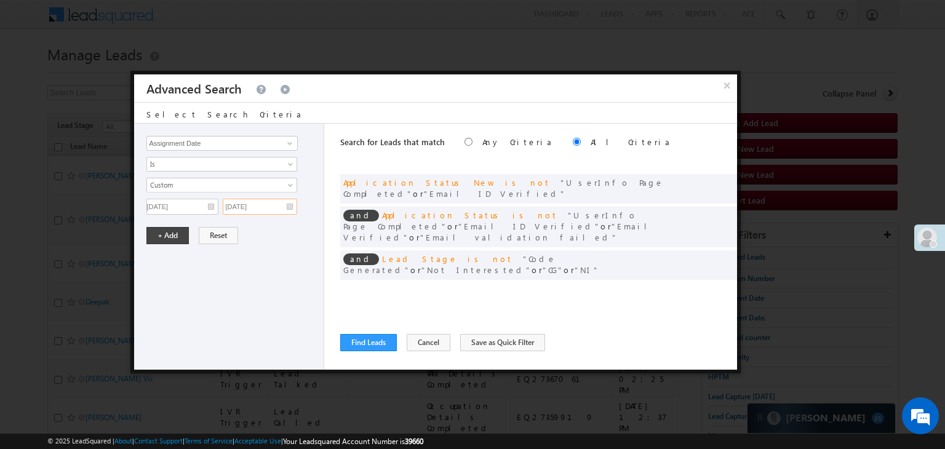
click at [272, 200] on input "[DATE]" at bounding box center [260, 207] width 74 height 16
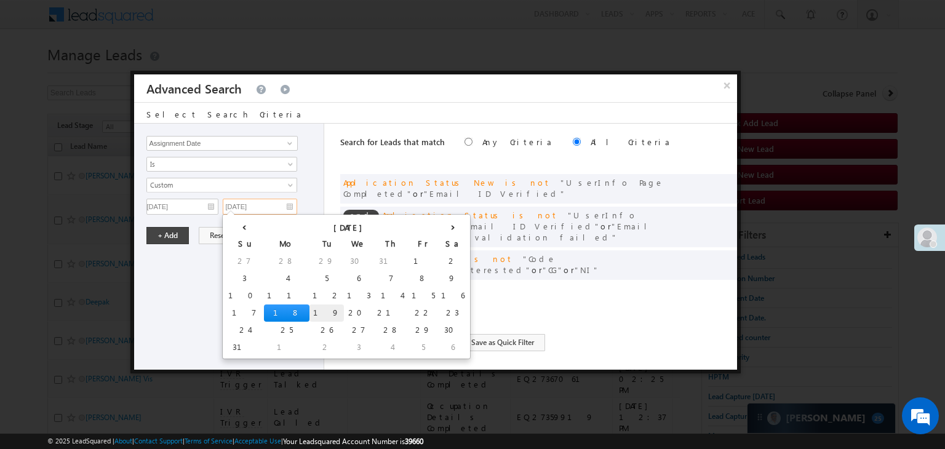
click at [309, 311] on td "19" at bounding box center [326, 312] width 34 height 17
type input "[DATE]"
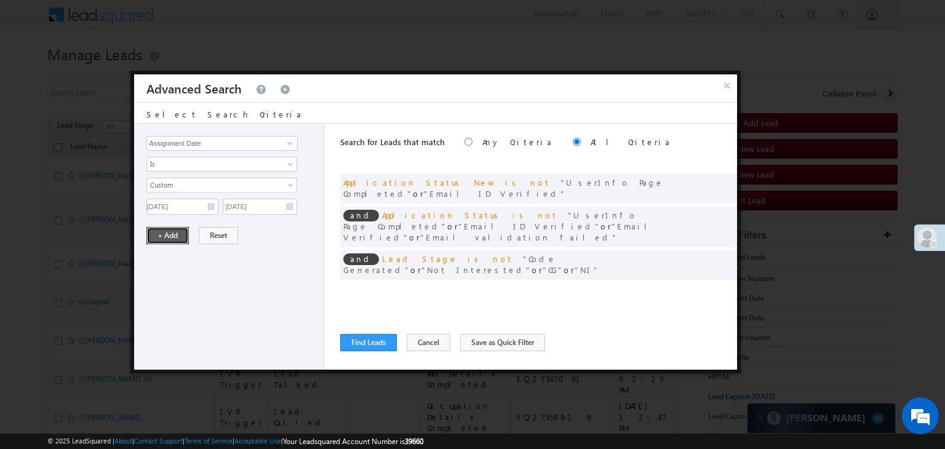
click at [174, 231] on button "+ Add" at bounding box center [167, 235] width 42 height 17
click at [366, 343] on button "Find Leads" at bounding box center [368, 342] width 57 height 17
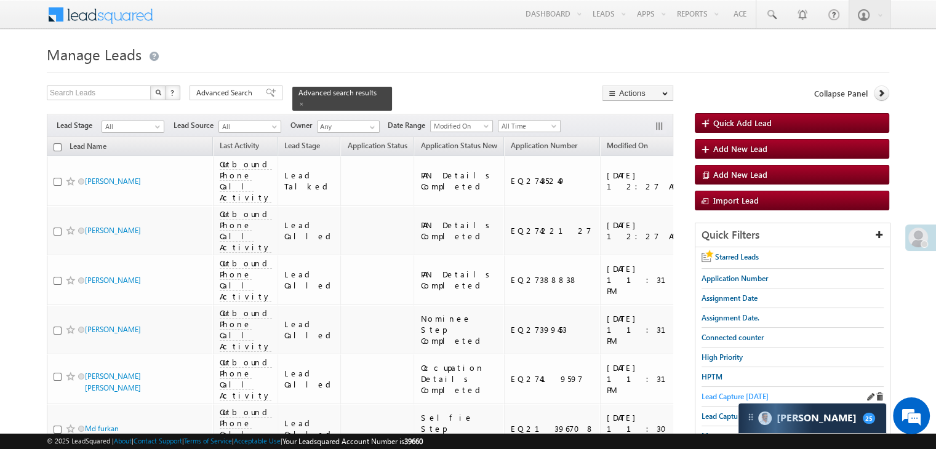
click at [717, 395] on span "Lead Capture [DATE]" at bounding box center [734, 396] width 67 height 9
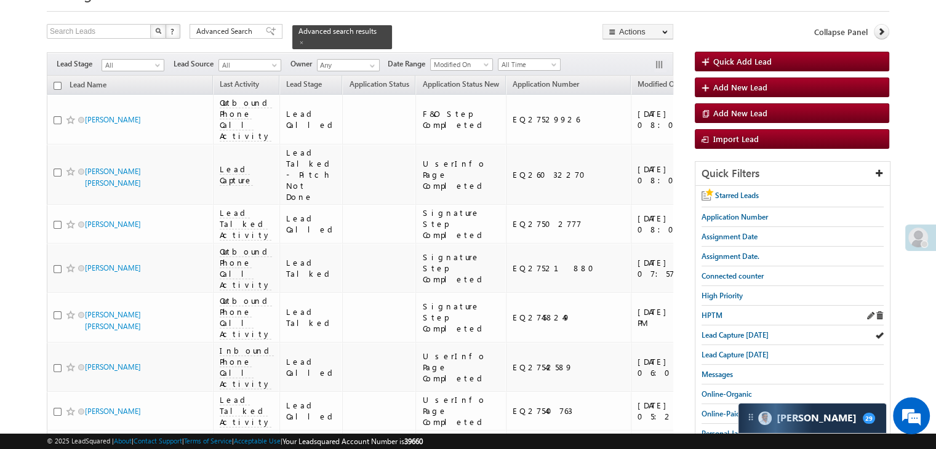
scroll to position [62, 0]
click at [723, 371] on span "Messages" at bounding box center [716, 374] width 31 height 9
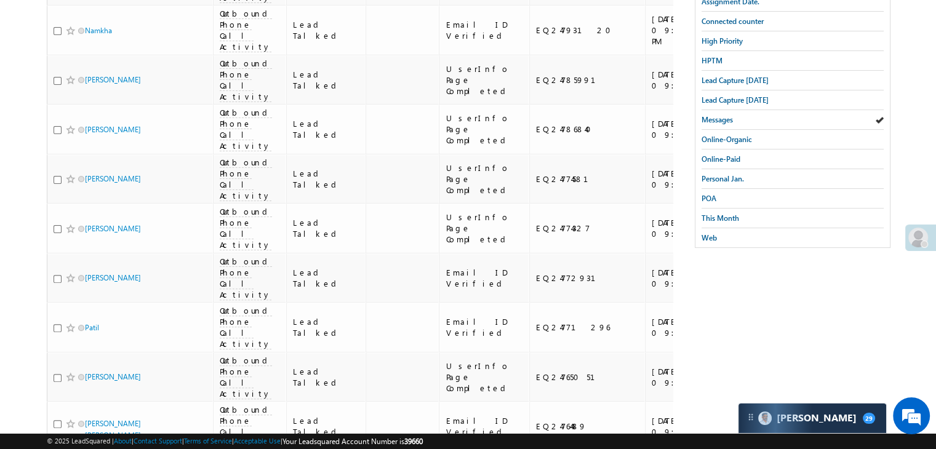
scroll to position [9, 0]
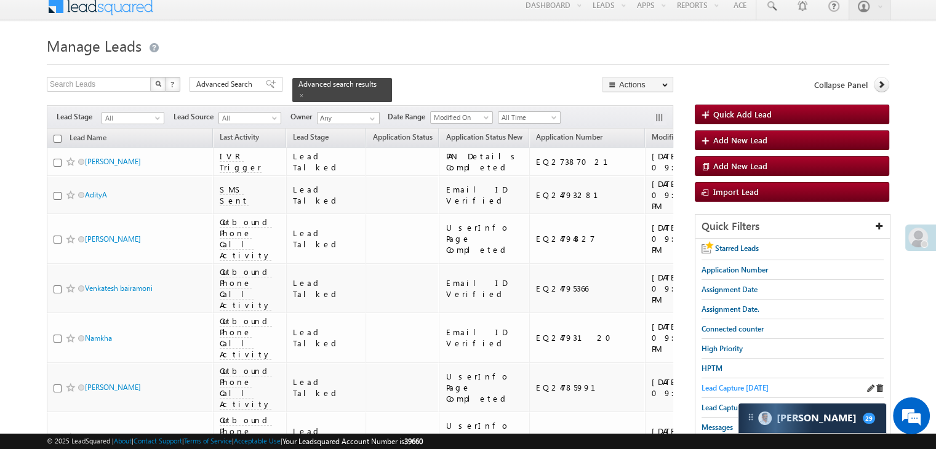
click at [705, 386] on span "Lead Capture [DATE]" at bounding box center [734, 387] width 67 height 9
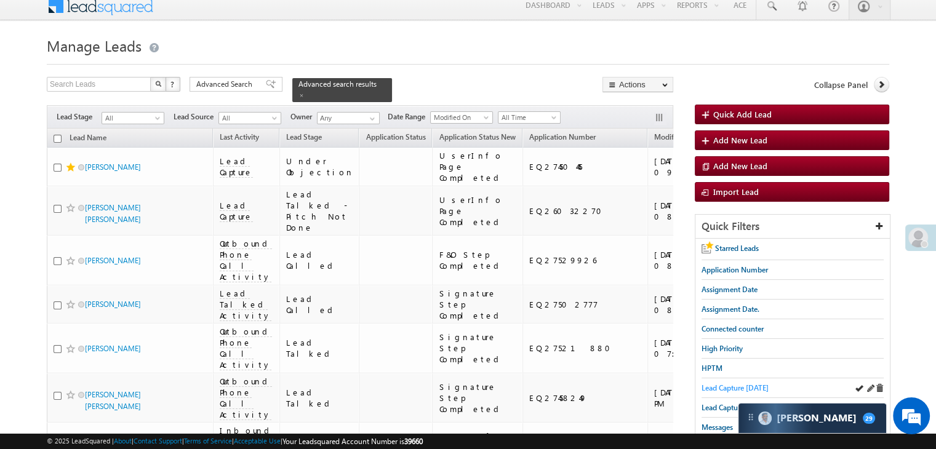
click at [746, 386] on span "Lead Capture [DATE]" at bounding box center [734, 387] width 67 height 9
